Goal: Task Accomplishment & Management: Manage account settings

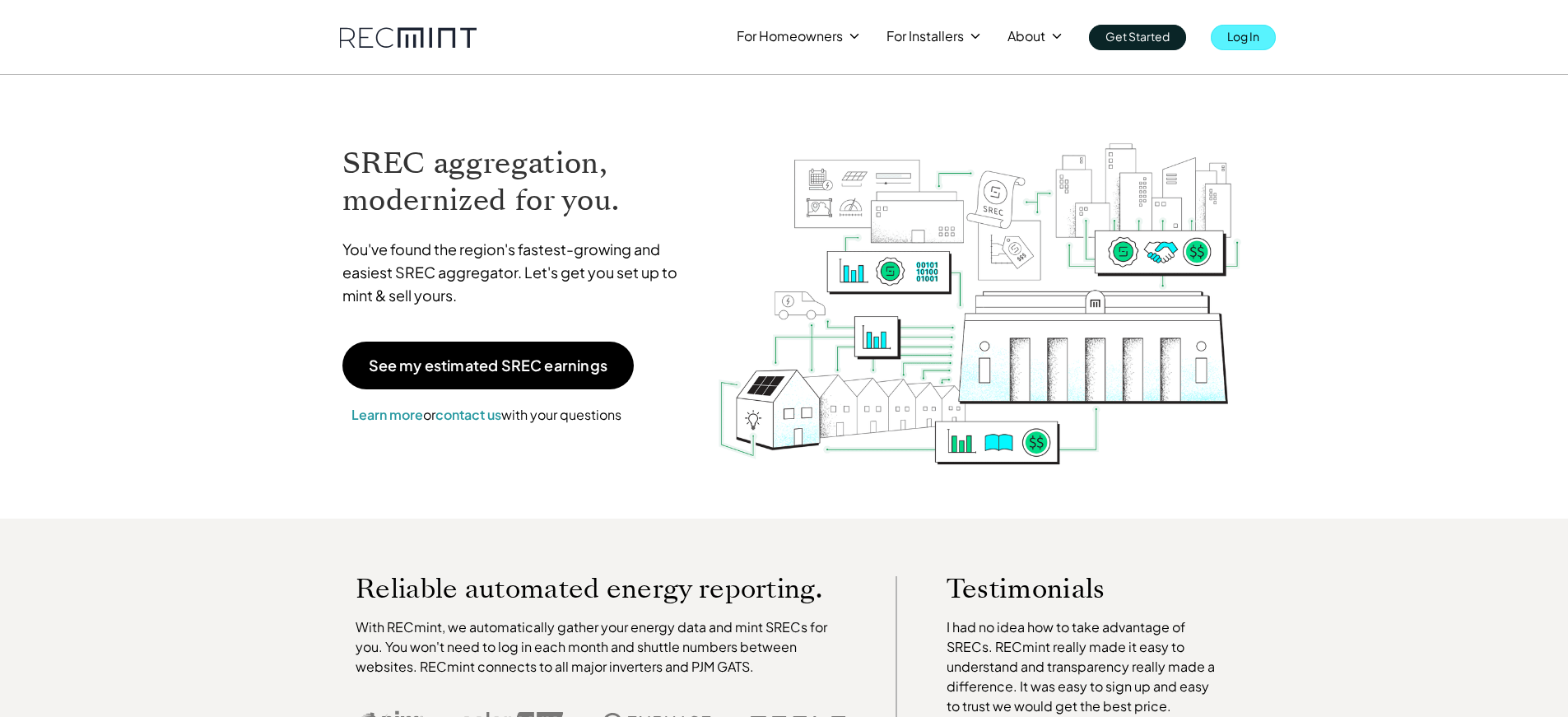
click at [1247, 38] on p "Log In" at bounding box center [1242, 36] width 32 height 23
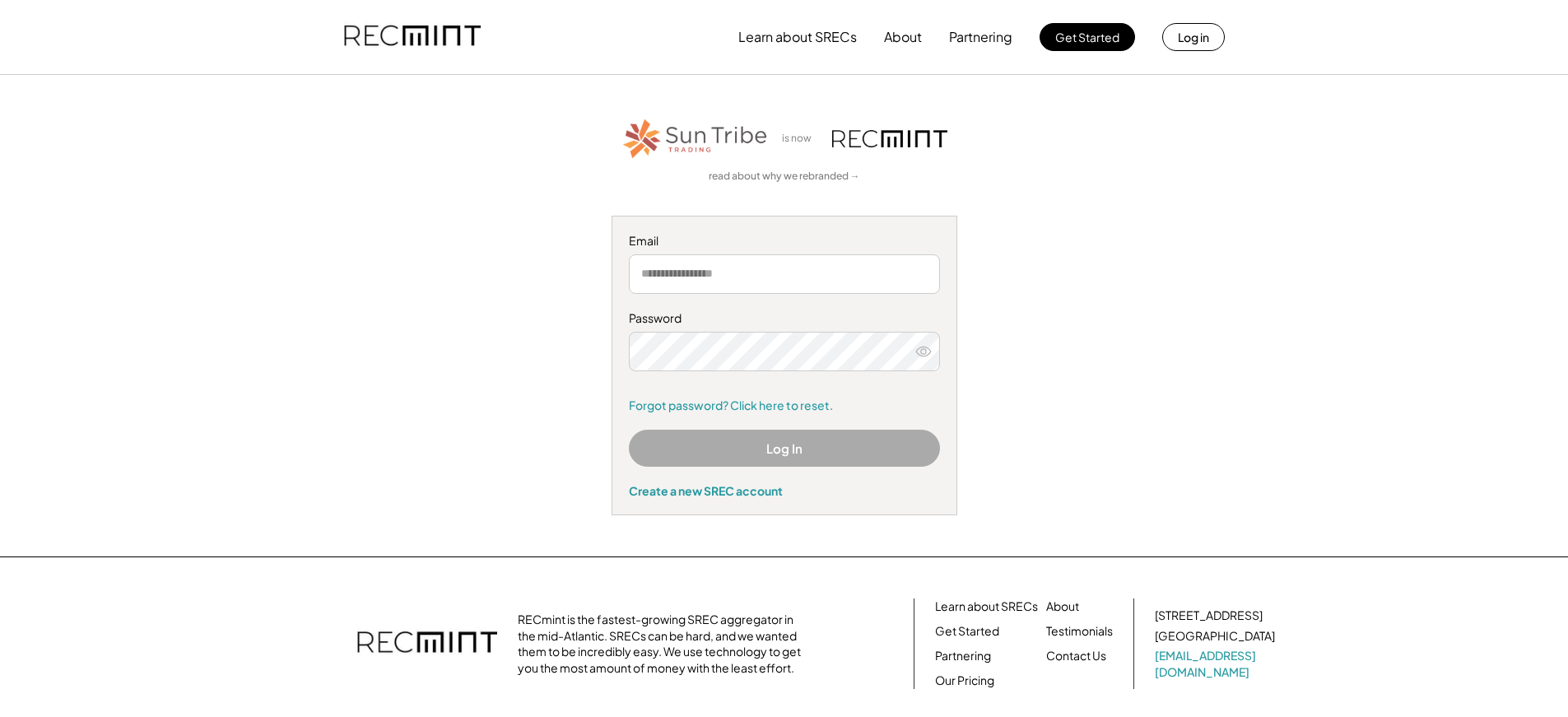
click at [675, 262] on input "email" at bounding box center [784, 274] width 311 height 39
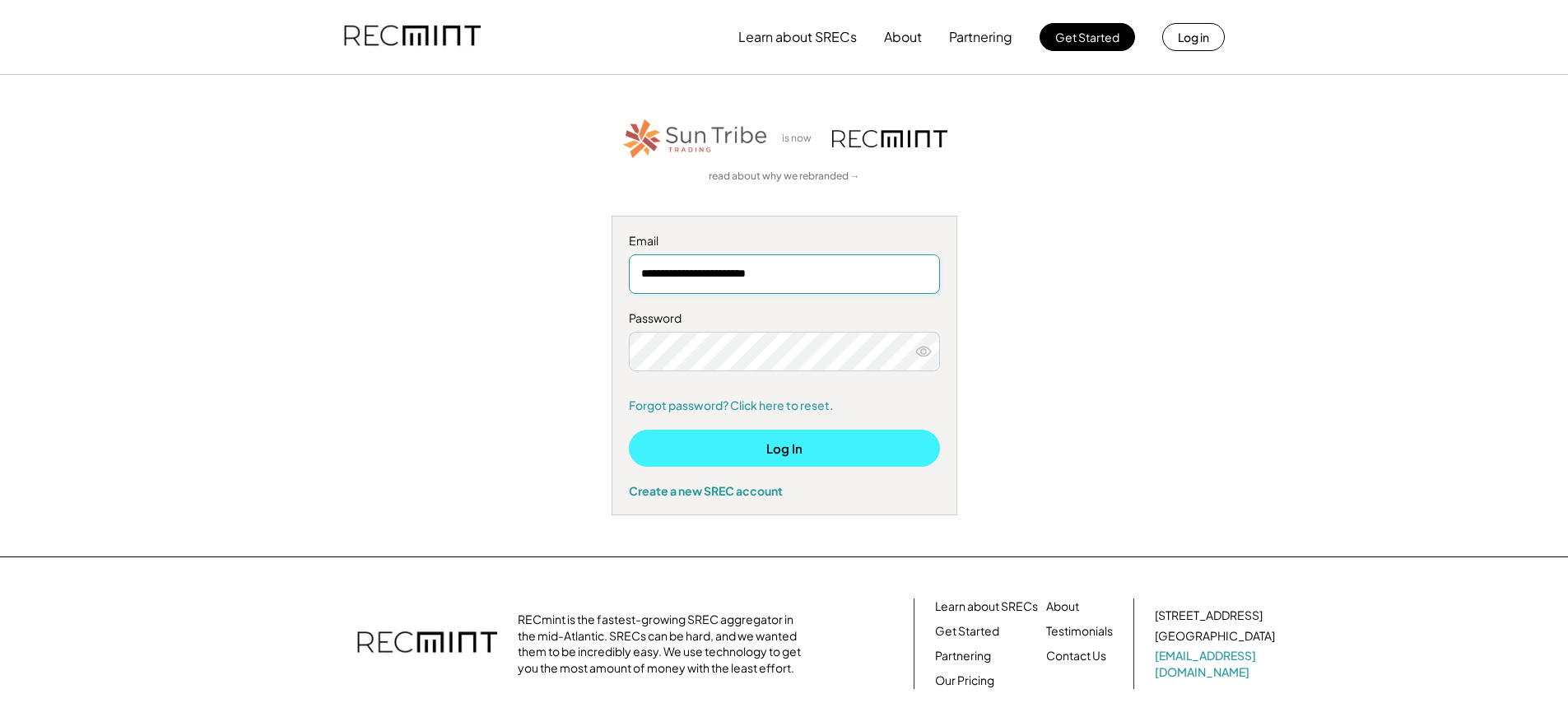
type input "**********"
click at [730, 451] on button "Log In" at bounding box center [784, 448] width 311 height 37
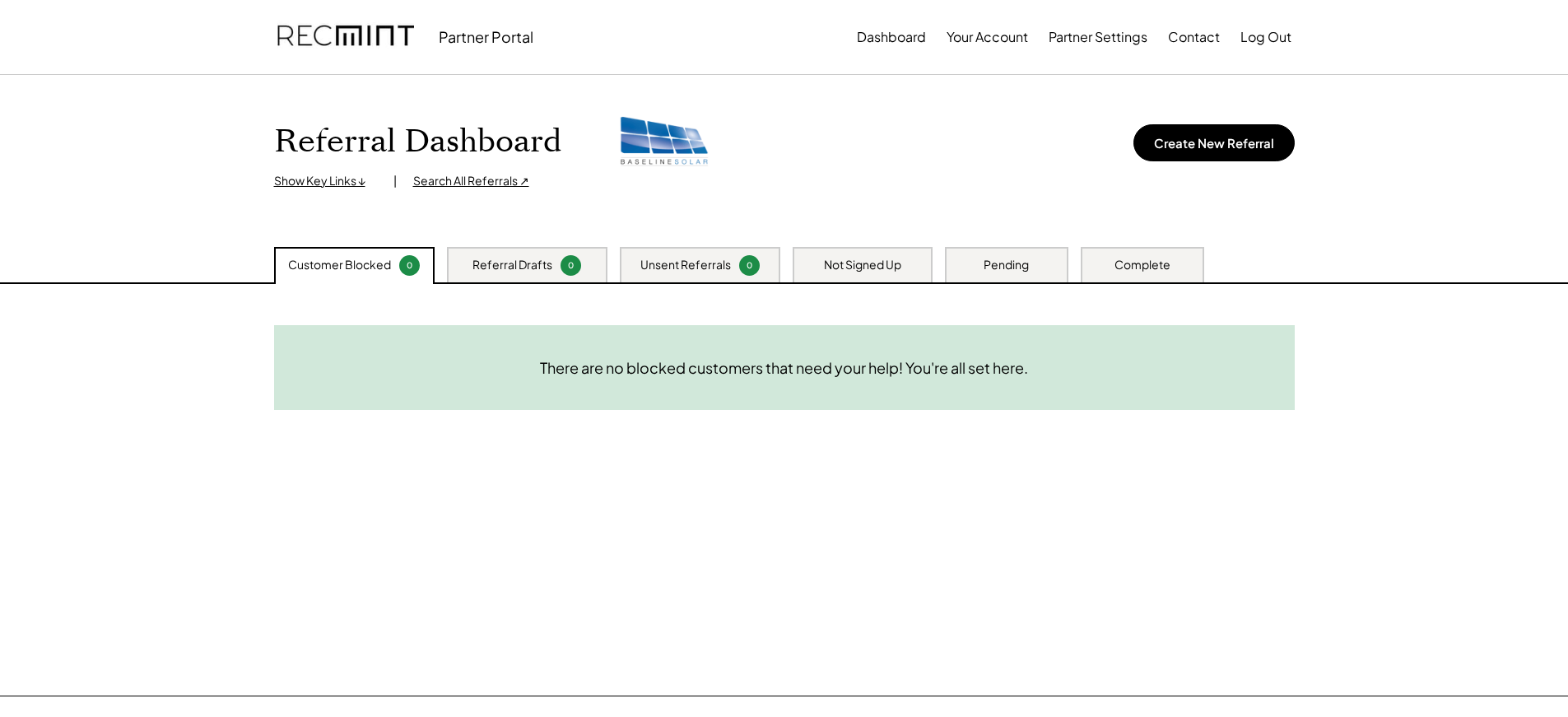
click at [357, 274] on div "Customer Blocked 0" at bounding box center [353, 265] width 160 height 37
click at [499, 260] on div "Referral Drafts" at bounding box center [512, 264] width 80 height 16
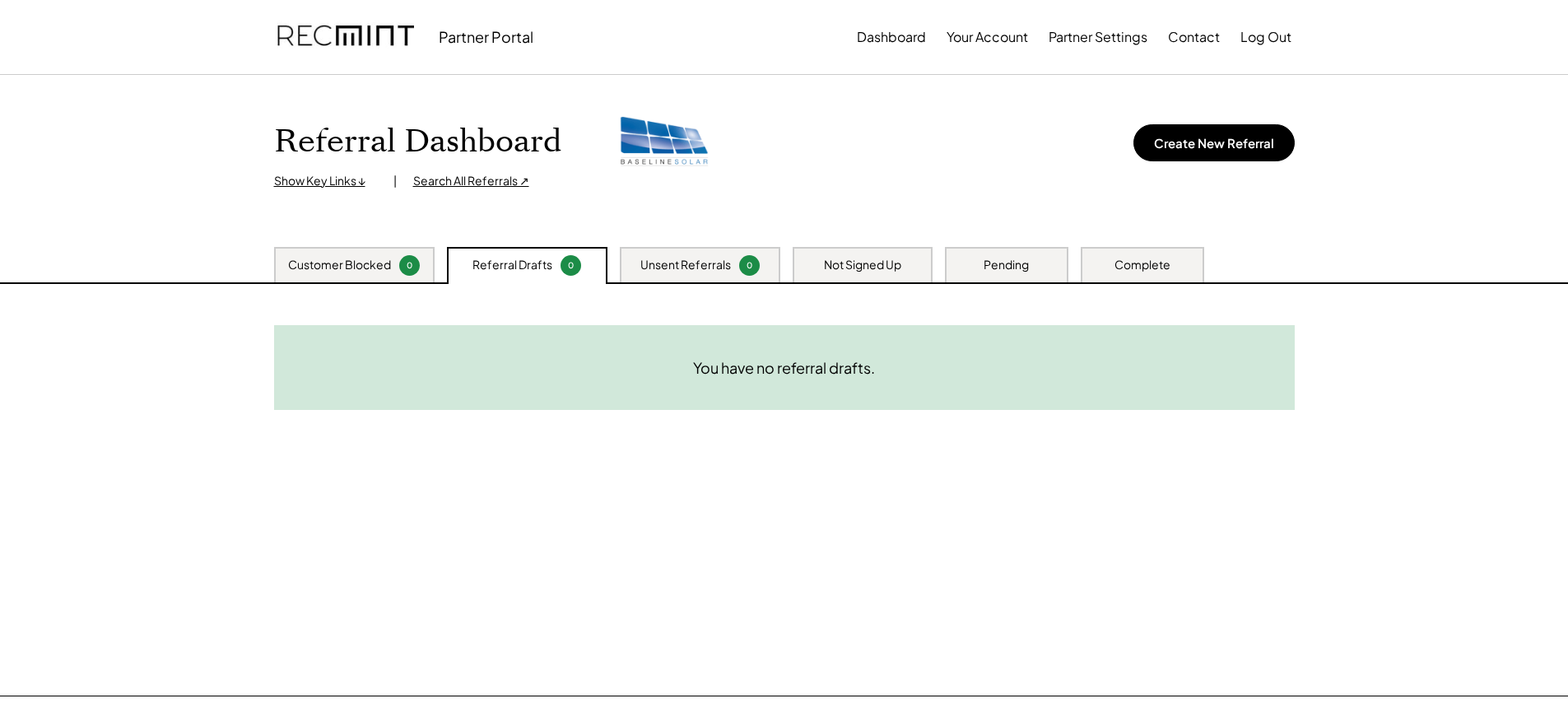
click at [676, 271] on div "Unsent Referrals" at bounding box center [686, 264] width 90 height 16
click at [815, 270] on div "Not Signed Up" at bounding box center [863, 264] width 140 height 36
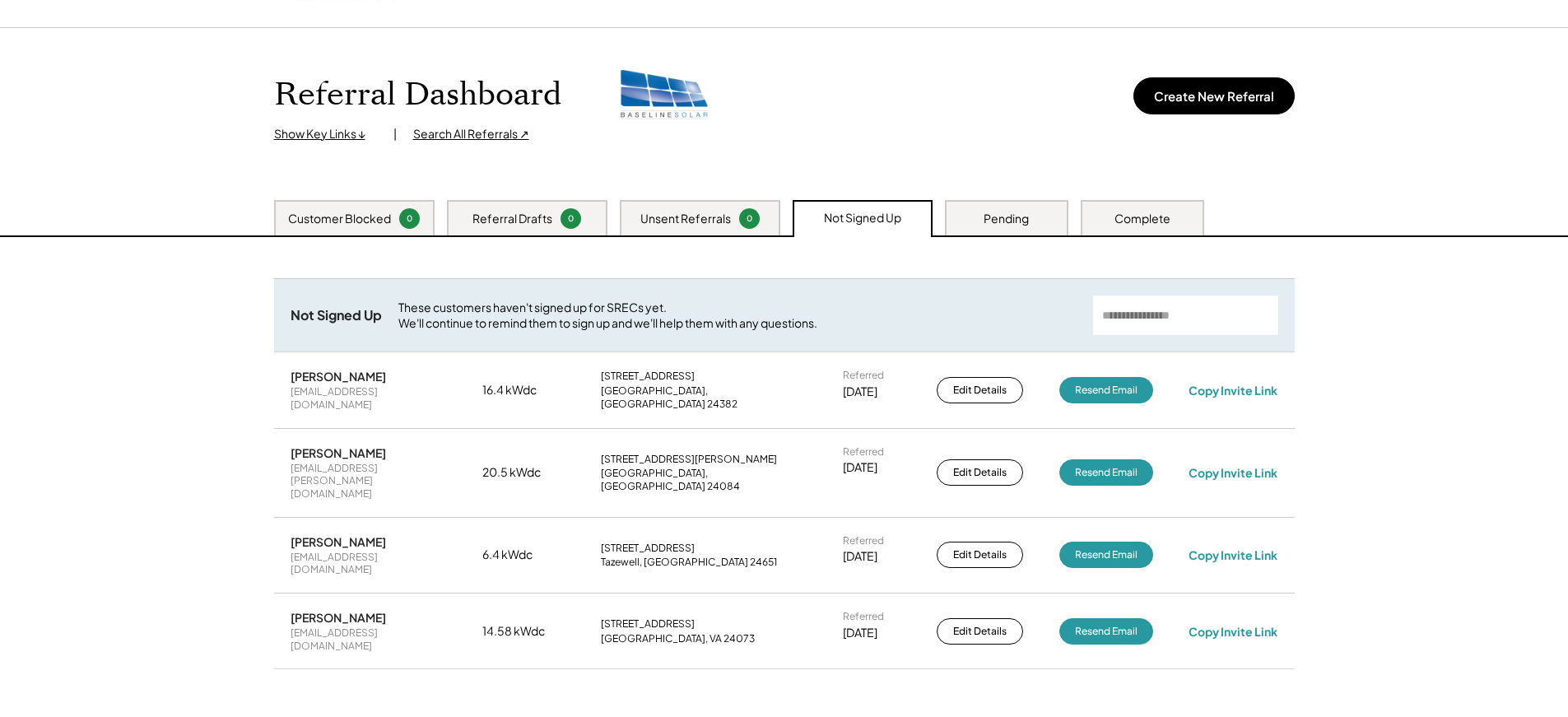
scroll to position [84, 0]
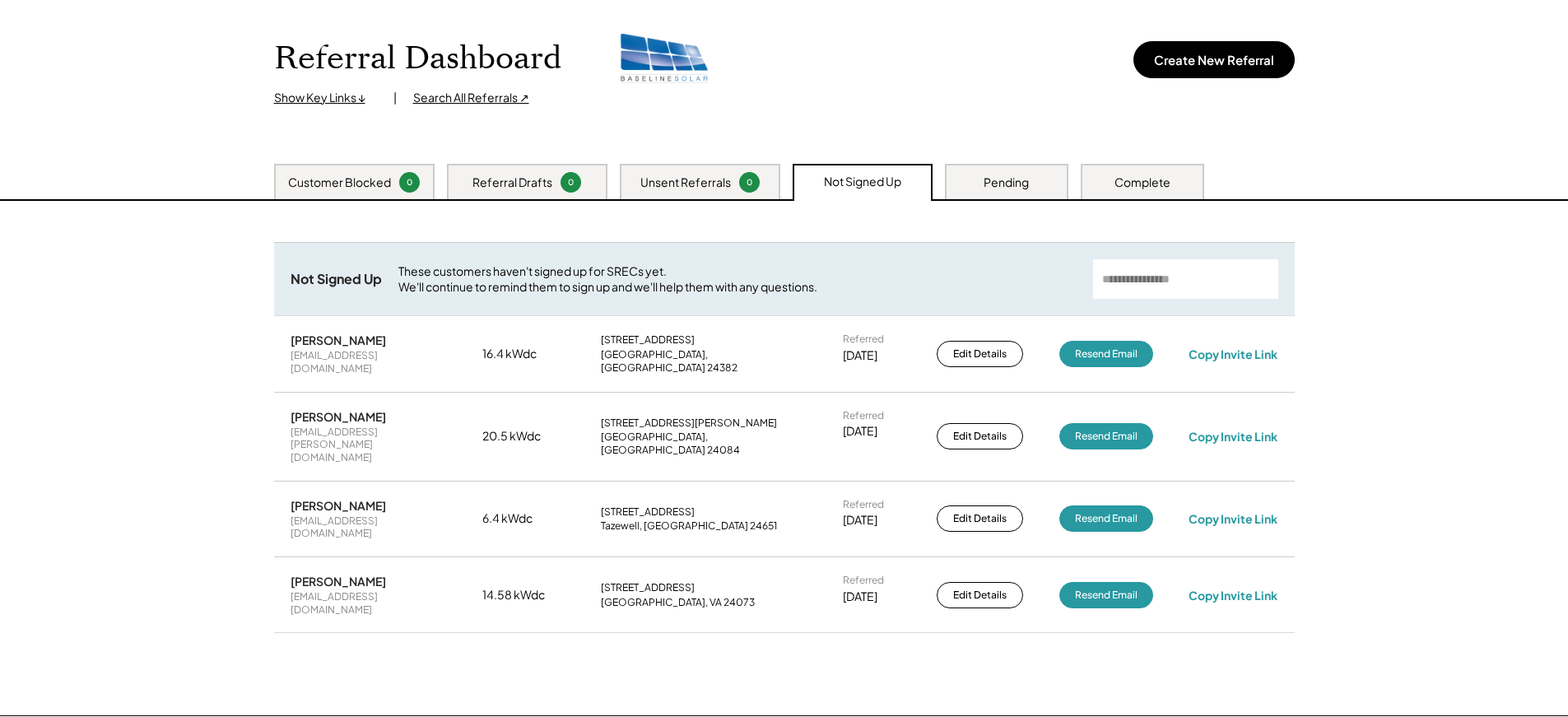
click at [1021, 184] on div "Pending" at bounding box center [1006, 182] width 45 height 16
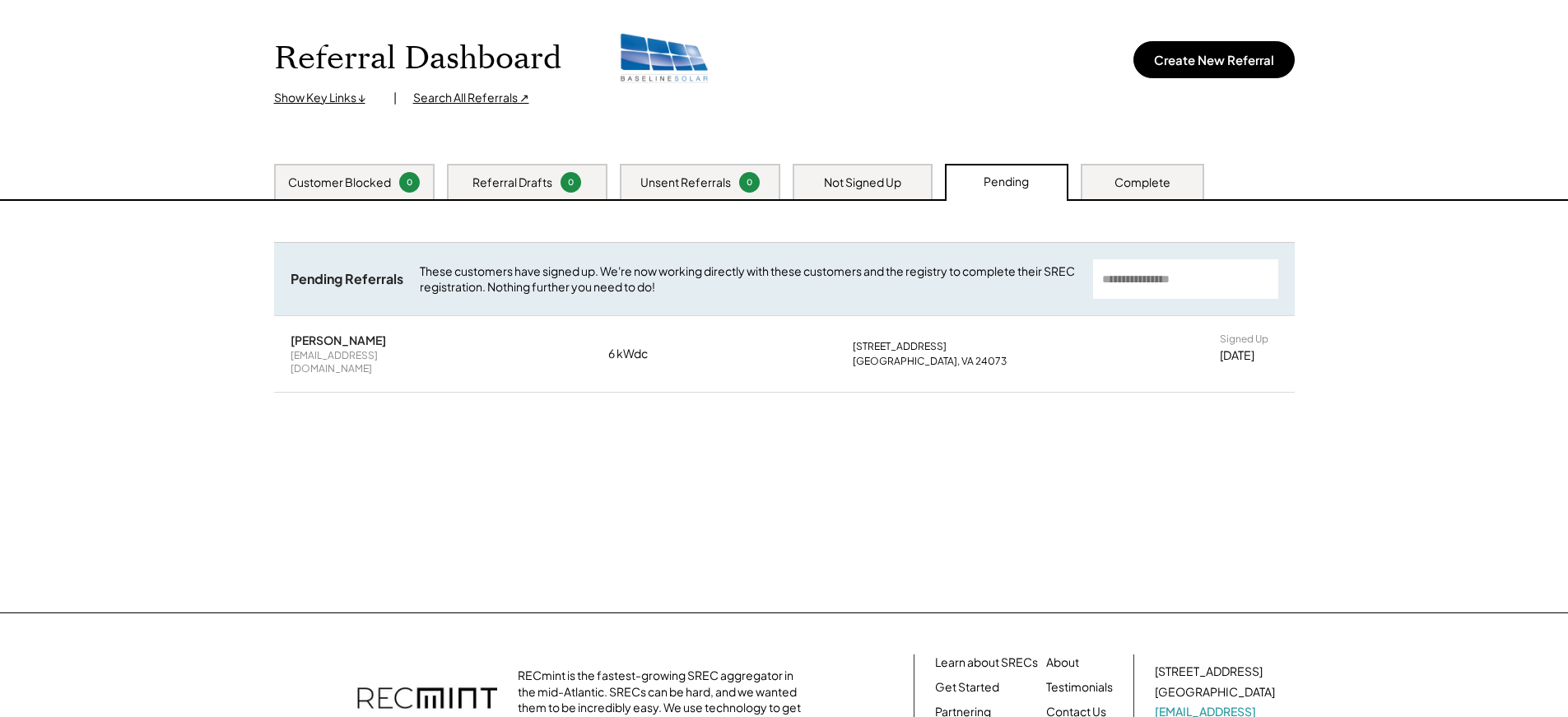
click at [1187, 178] on div "Complete" at bounding box center [1143, 181] width 124 height 36
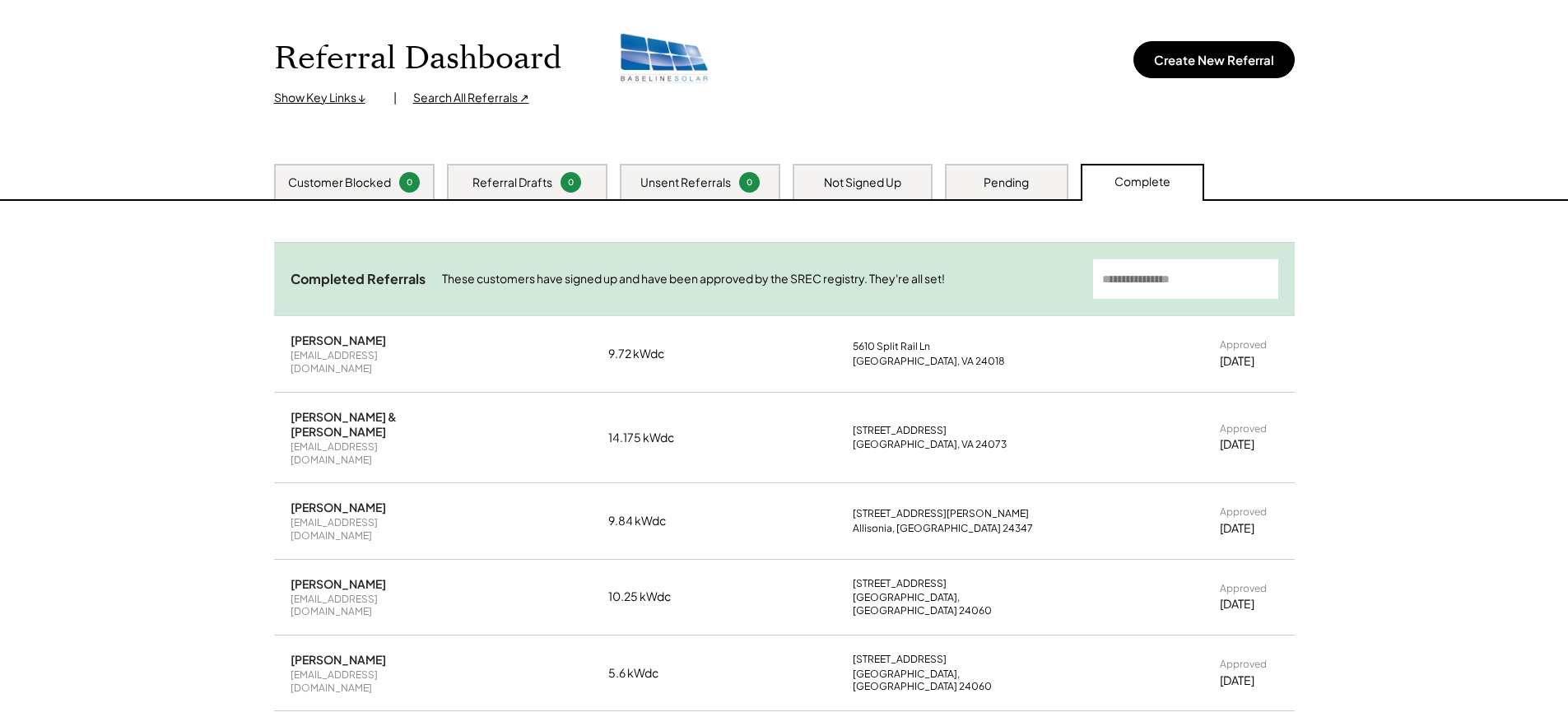
click at [1143, 283] on input "input" at bounding box center [1186, 278] width 185 height 39
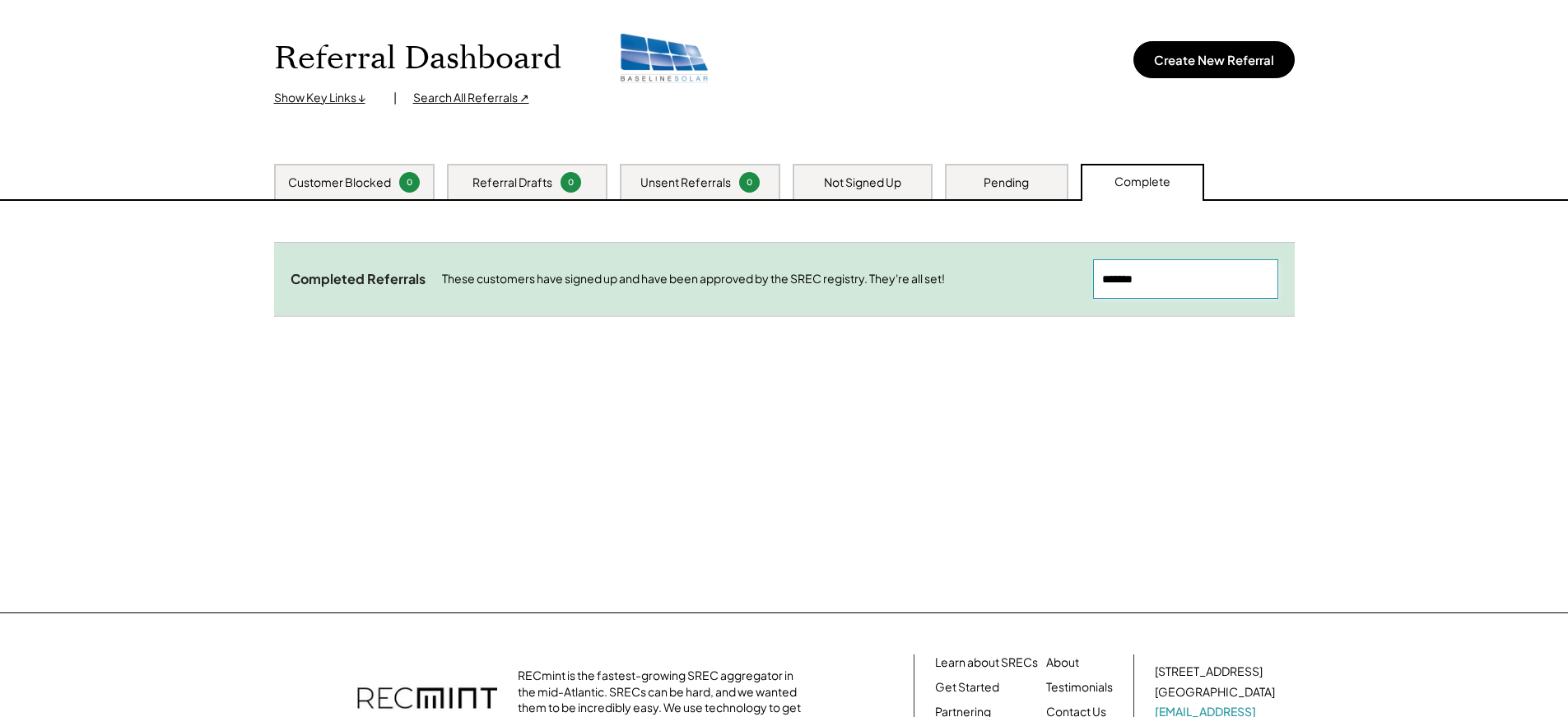
type input "*******"
click at [534, 193] on div "Referral Drafts 0" at bounding box center [527, 181] width 160 height 36
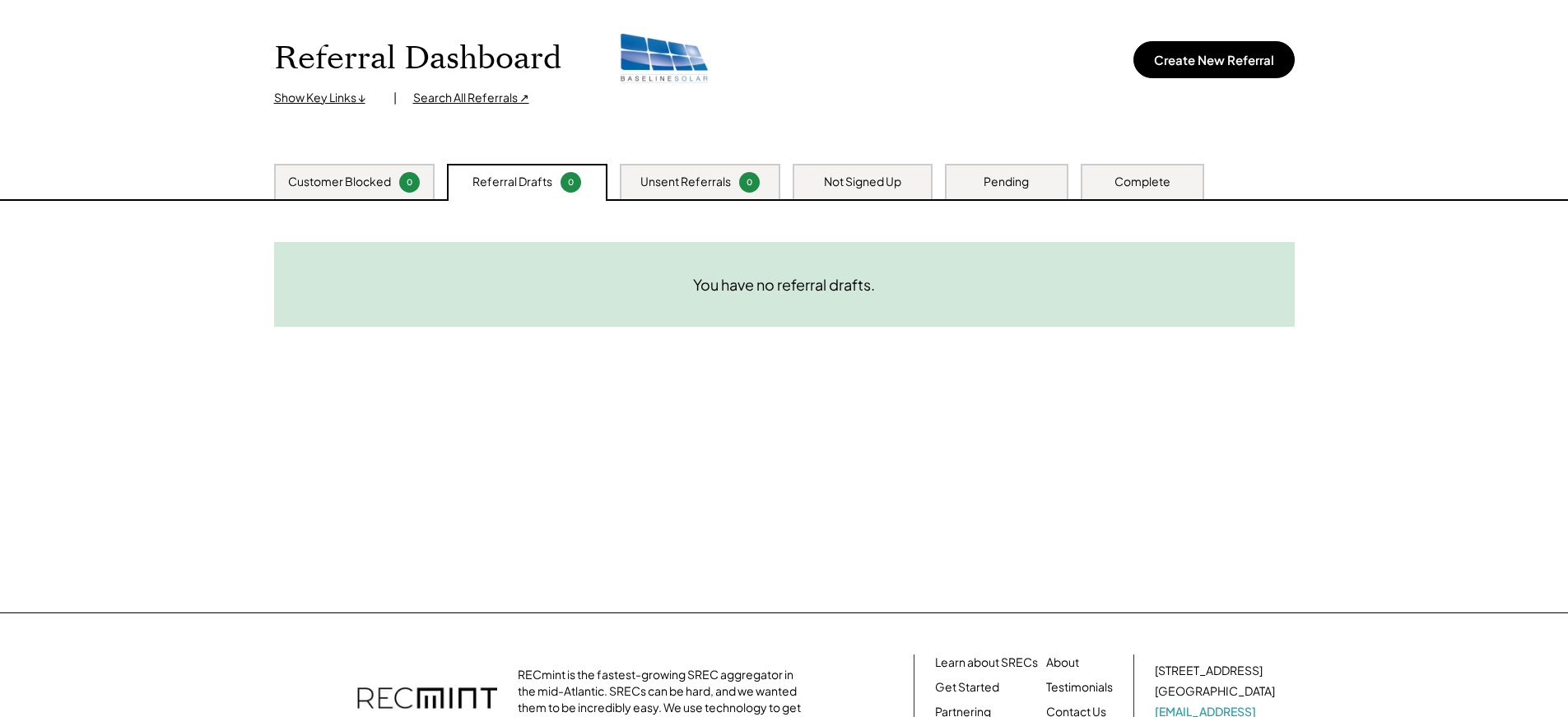
click at [671, 186] on div "Unsent Referrals" at bounding box center [686, 181] width 90 height 16
click at [834, 181] on div "Not Signed Up" at bounding box center [862, 181] width 78 height 16
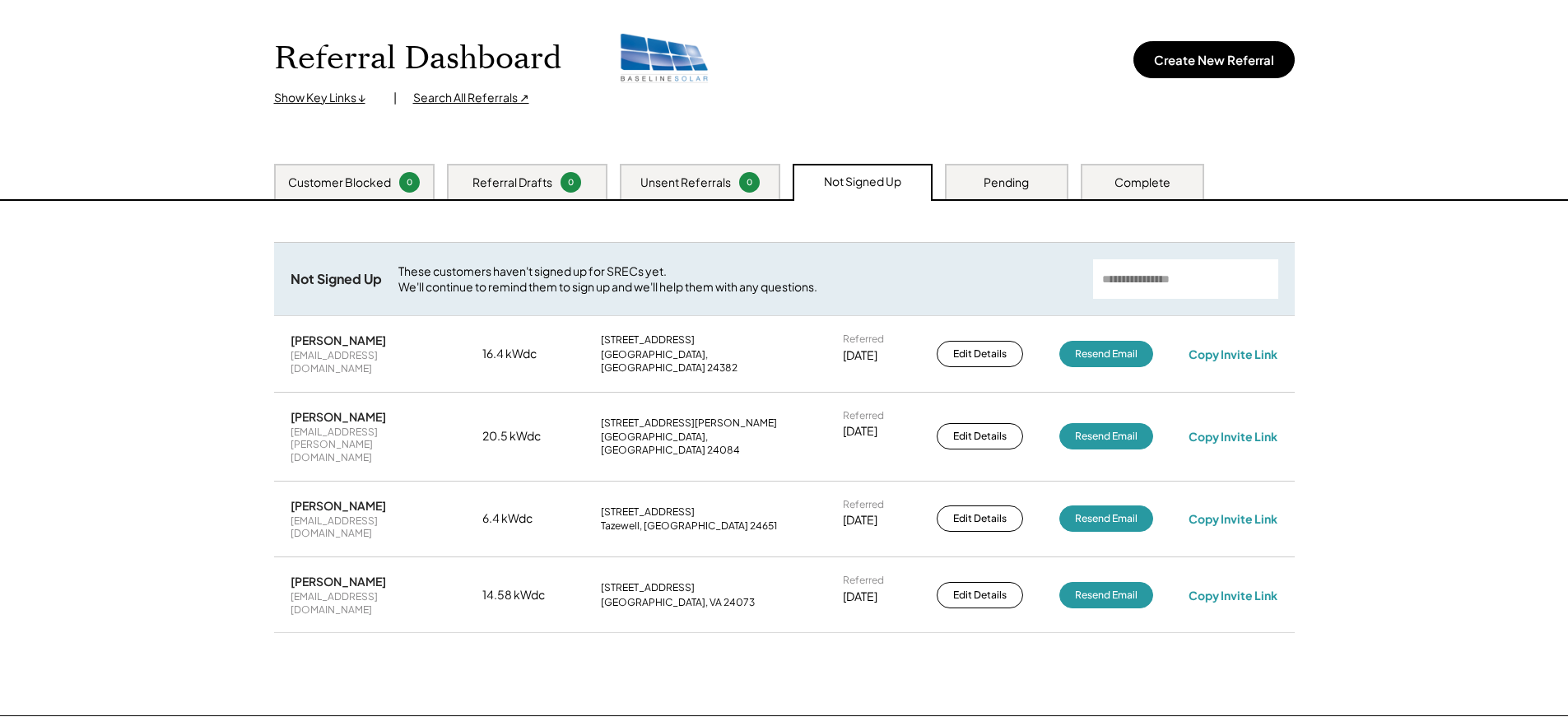
click at [993, 183] on div "Pending" at bounding box center [1006, 182] width 45 height 16
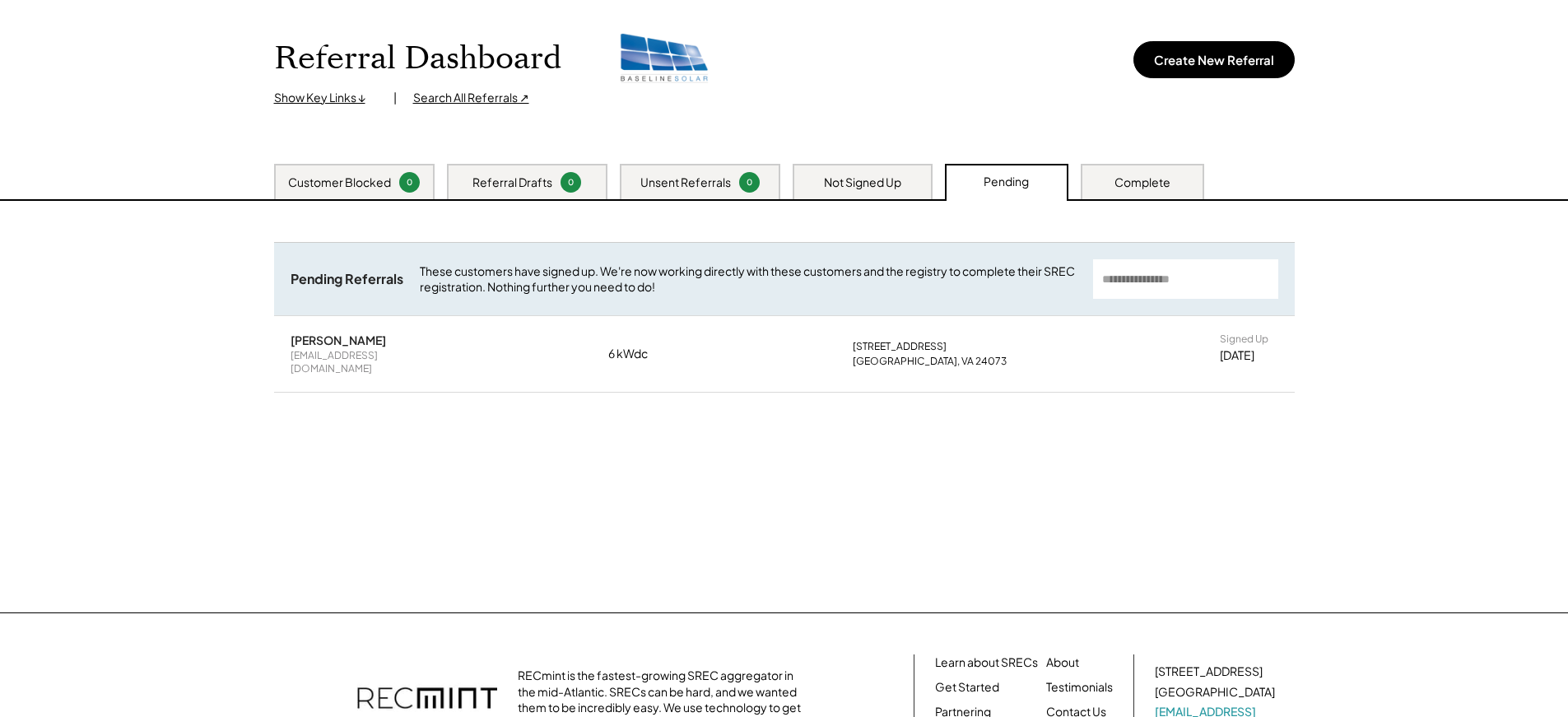
click at [1145, 183] on div "Complete" at bounding box center [1143, 182] width 56 height 16
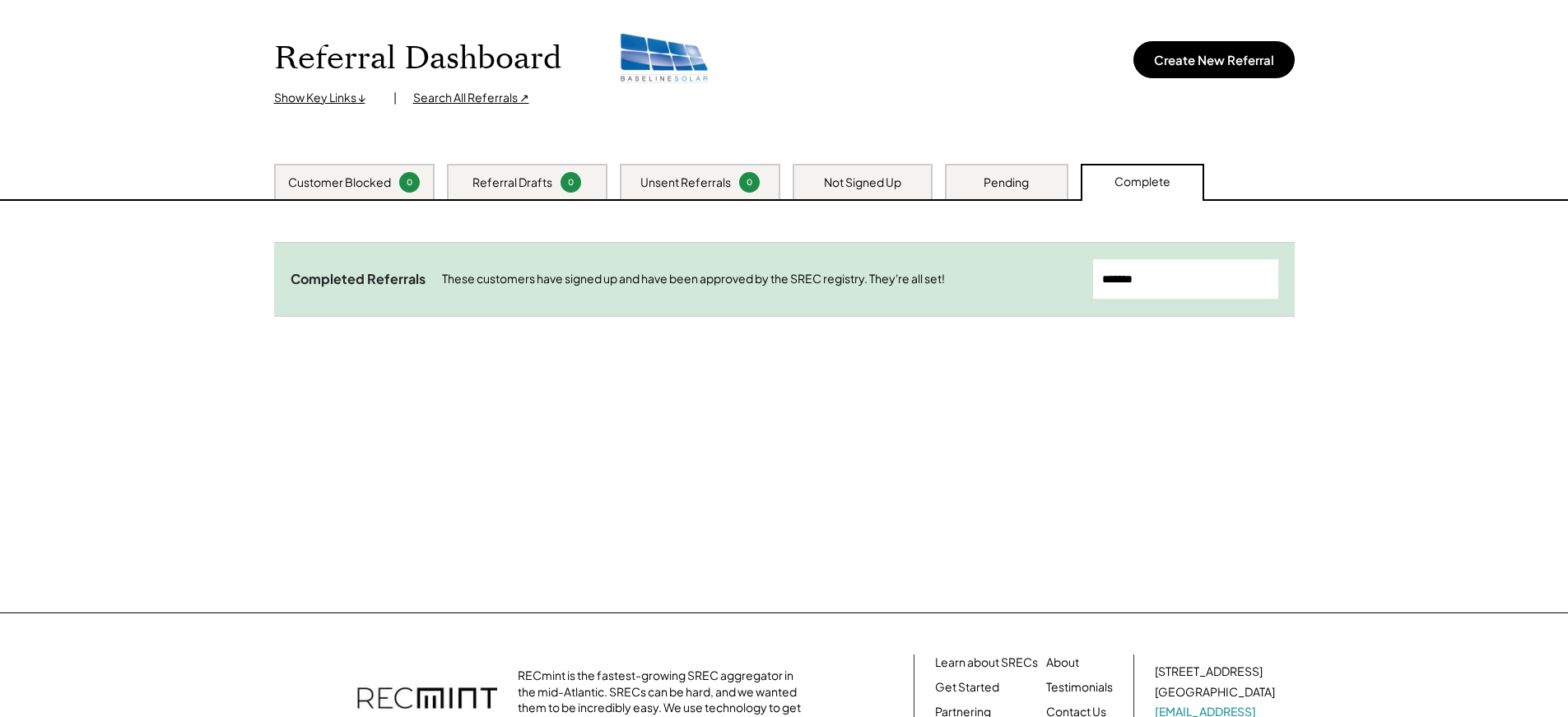
click at [326, 187] on div "Customer Blocked" at bounding box center [339, 182] width 103 height 16
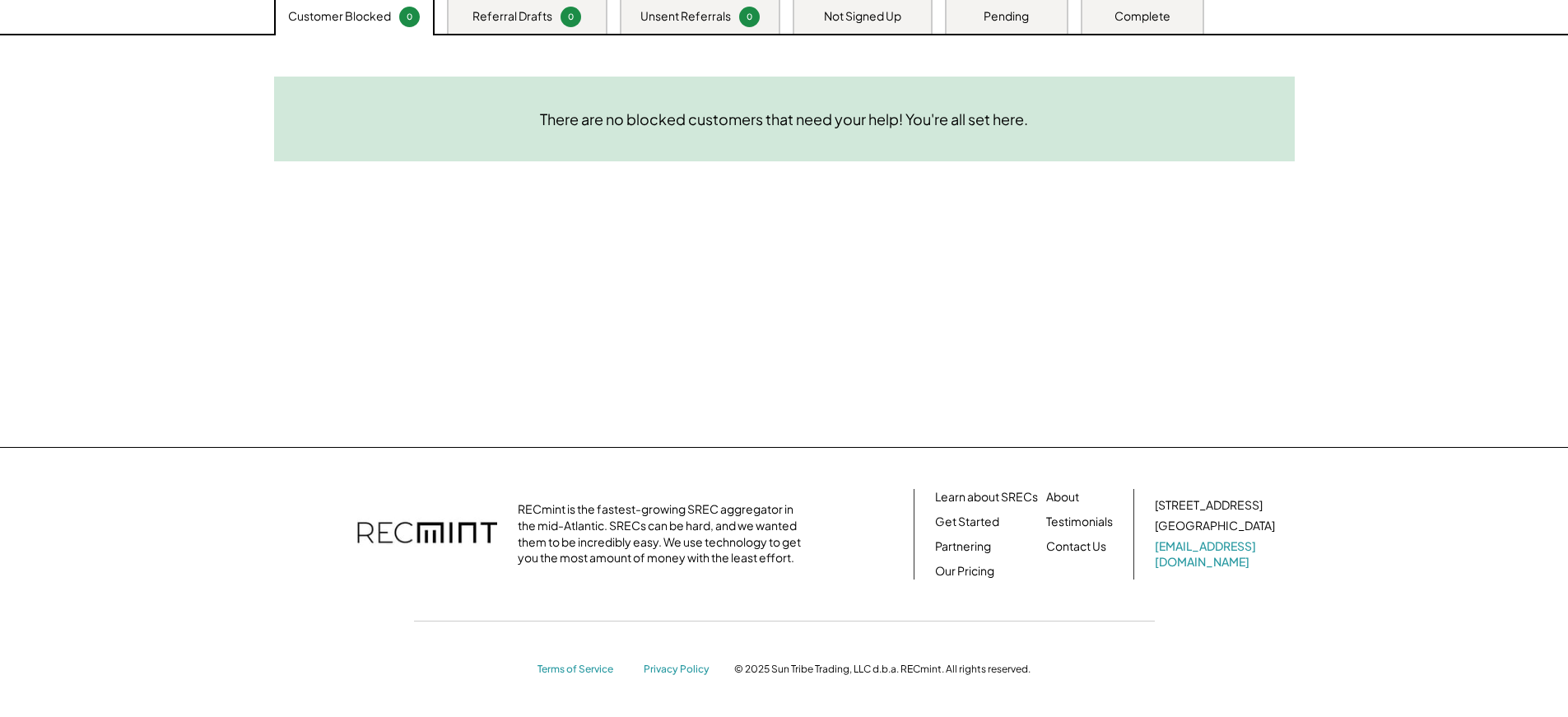
scroll to position [0, 0]
